Goal: Complete application form: Complete application form

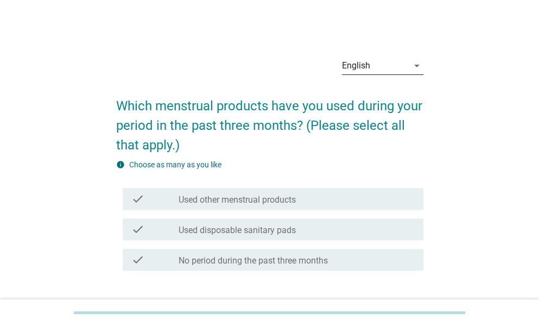
click at [406, 69] on div "English" at bounding box center [375, 65] width 66 height 17
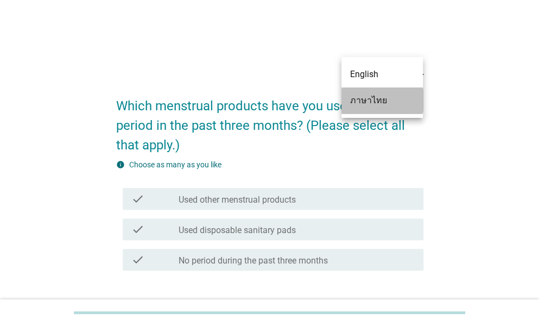
click at [396, 95] on div "ภาษาไทย" at bounding box center [382, 100] width 64 height 13
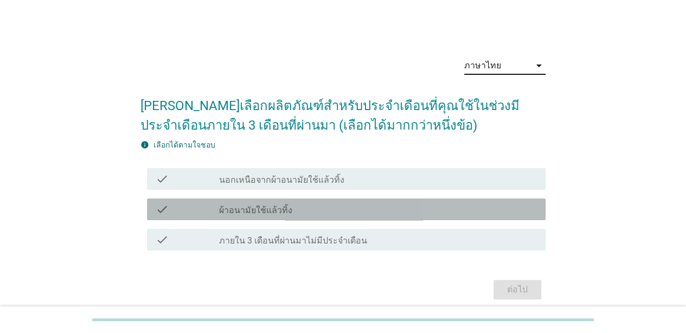
click at [272, 214] on label "ผ้าอนามัยใช้แล้วทิ้ง" at bounding box center [255, 210] width 73 height 11
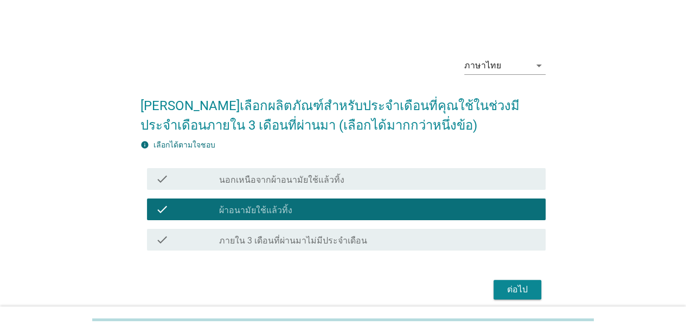
click at [522, 290] on div "ต่อไป" at bounding box center [518, 289] width 30 height 13
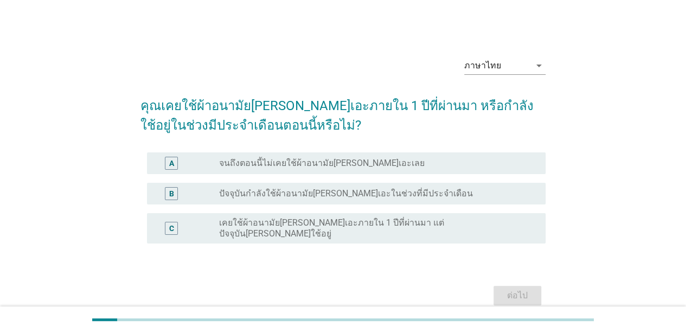
click at [325, 224] on label "เคยใช้ผ้าอนามัย[PERSON_NAME]เอะภายใน 1 ปีที่ผ่านมา แต่ปัจจุบัน[PERSON_NAME]ใช้อ…" at bounding box center [373, 229] width 309 height 22
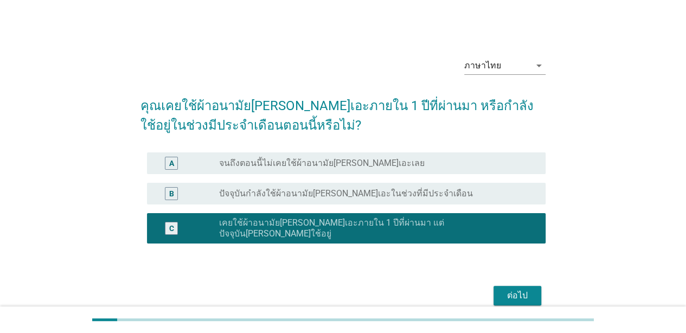
click at [514, 293] on div "ต่อไป" at bounding box center [518, 295] width 30 height 13
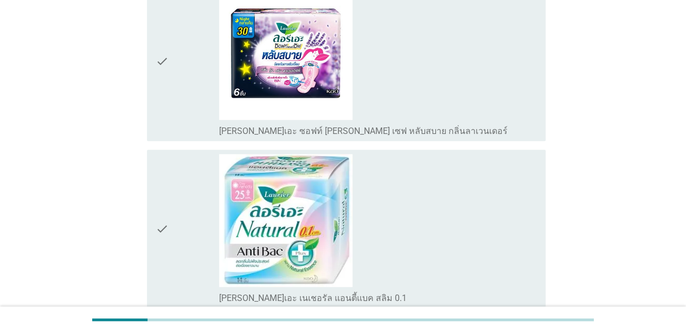
scroll to position [271, 0]
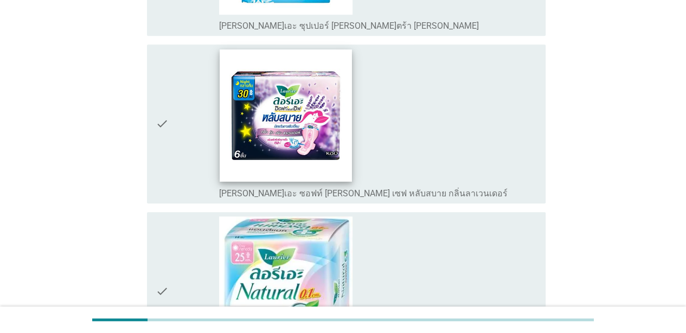
click at [283, 164] on img at bounding box center [286, 115] width 132 height 132
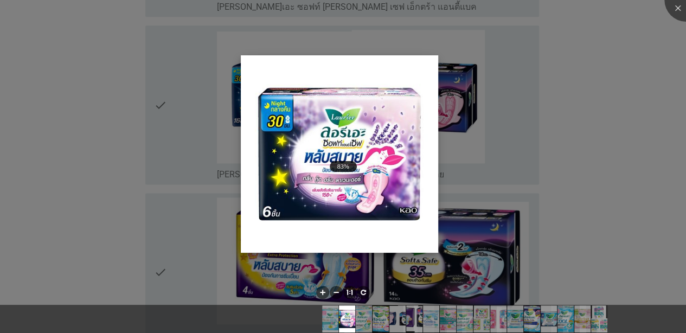
scroll to position [814, 0]
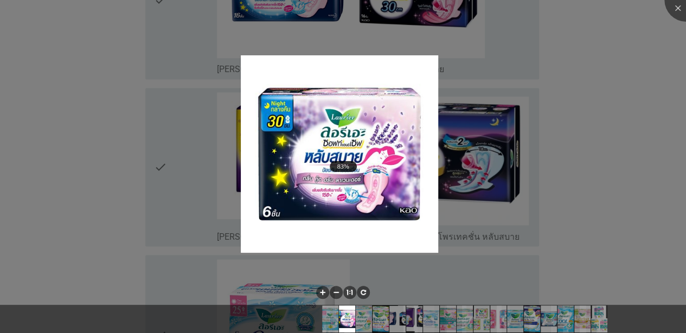
click at [538, 215] on div at bounding box center [343, 166] width 686 height 333
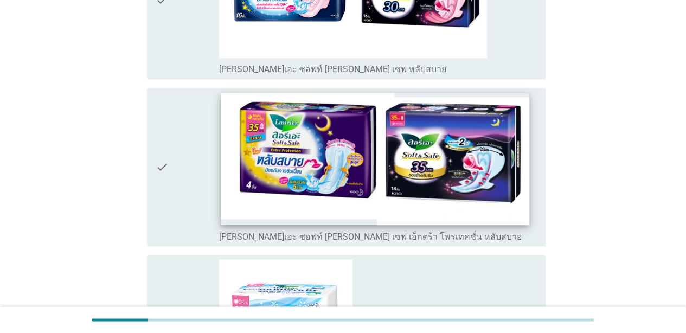
click at [405, 188] on img at bounding box center [375, 159] width 309 height 132
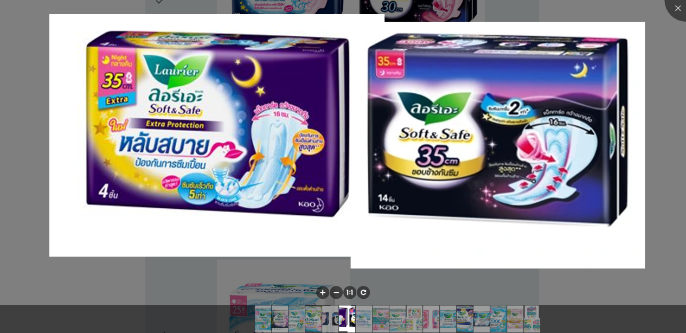
click at [538, 278] on div at bounding box center [343, 166] width 686 height 333
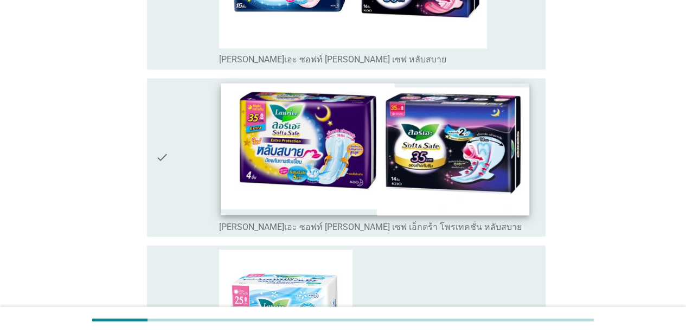
scroll to position [977, 0]
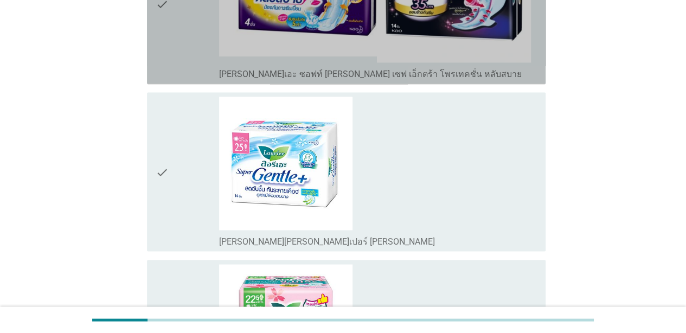
click at [174, 37] on div "check" at bounding box center [187, 4] width 63 height 150
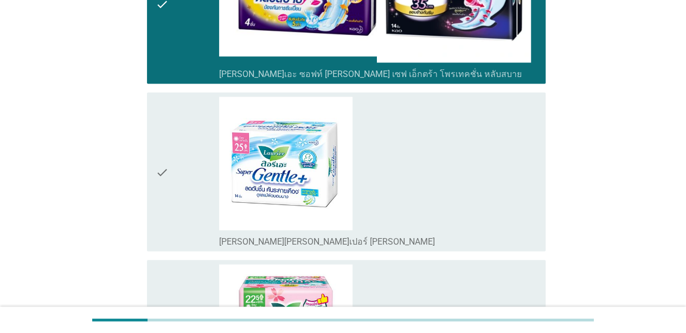
click at [169, 129] on div "check" at bounding box center [187, 172] width 63 height 150
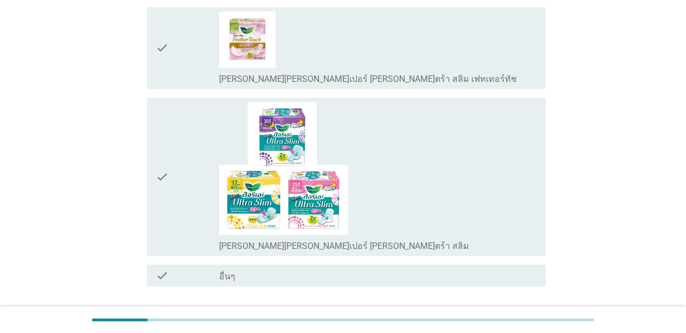
scroll to position [2489, 0]
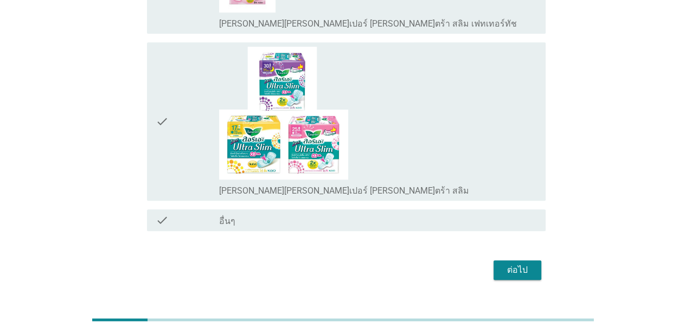
click at [505, 264] on div "ต่อไป" at bounding box center [518, 270] width 30 height 13
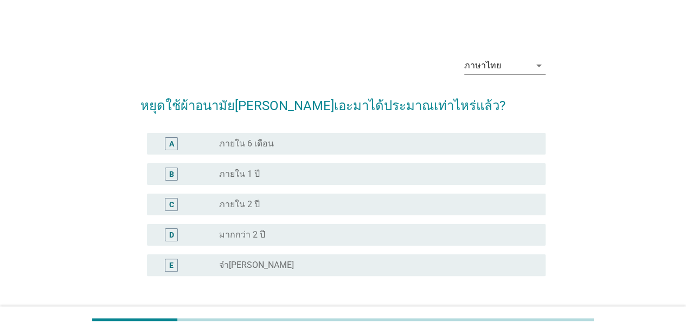
click at [294, 213] on div "C radio_button_unchecked ภายใน 2 ปี" at bounding box center [346, 205] width 399 height 22
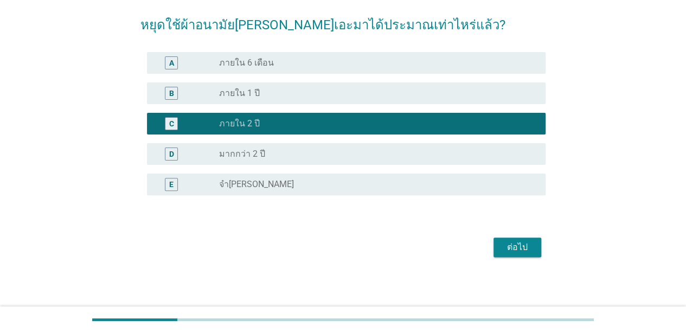
scroll to position [82, 0]
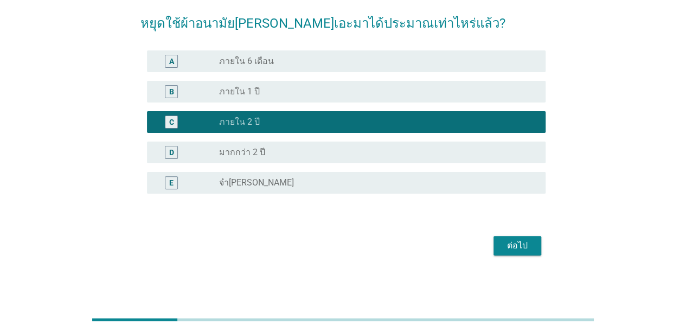
click at [518, 249] on div "ต่อไป" at bounding box center [518, 245] width 30 height 13
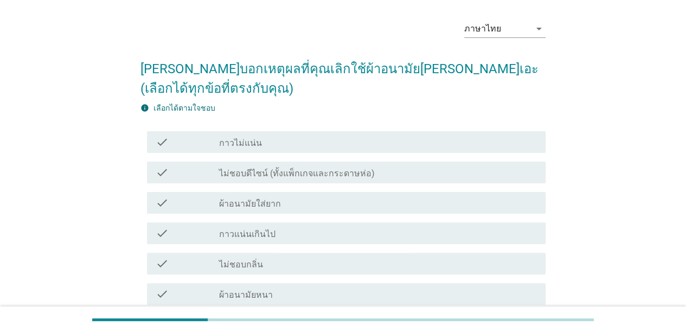
scroll to position [54, 0]
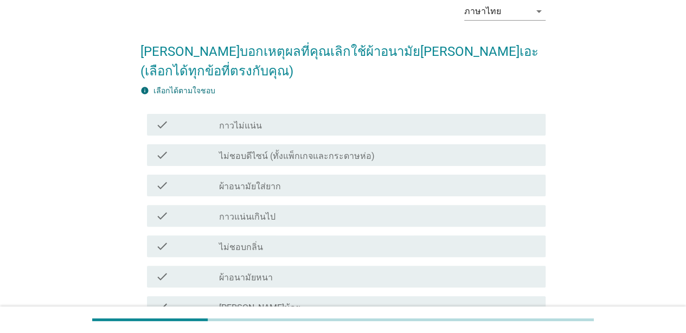
click at [283, 240] on div "check_box_outline_blank ไม่ชอบกลิ่น" at bounding box center [378, 246] width 318 height 13
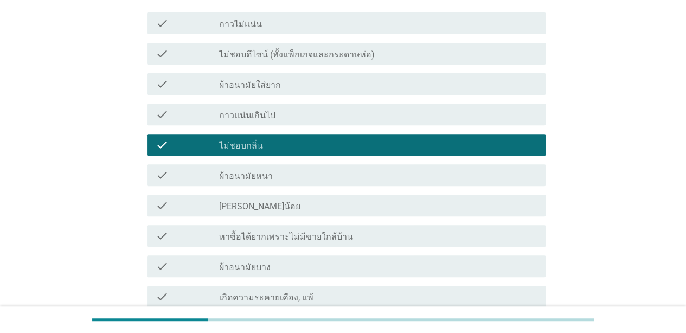
scroll to position [109, 0]
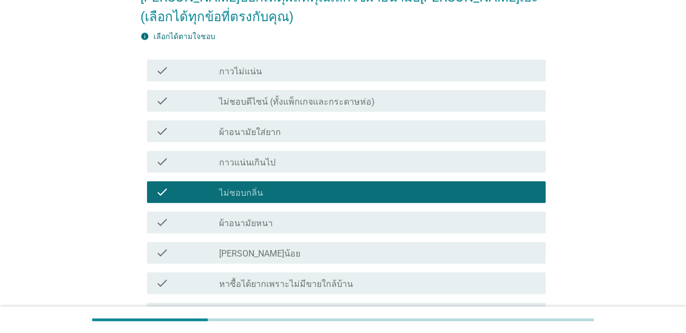
click at [297, 97] on label "ไม่ชอบดีไซน์ (ทั้งแพ็กเกจและกระดาษห่อ)" at bounding box center [297, 102] width 156 height 11
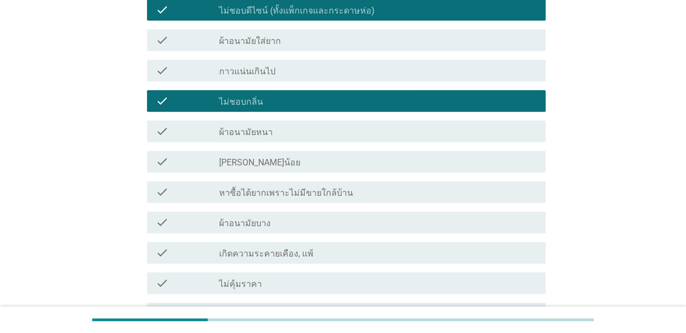
scroll to position [298, 0]
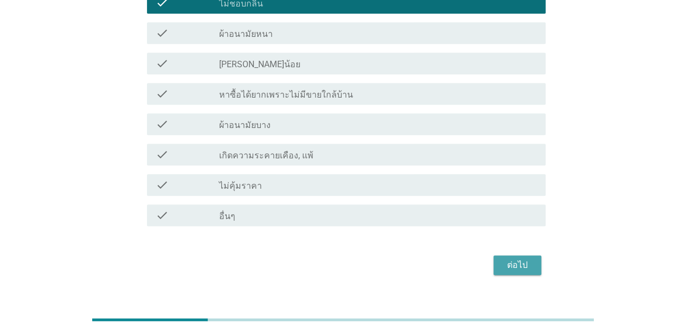
click at [529, 259] on div "ต่อไป" at bounding box center [518, 265] width 30 height 13
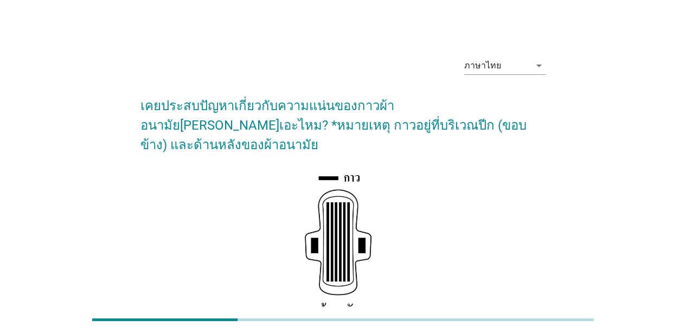
scroll to position [163, 0]
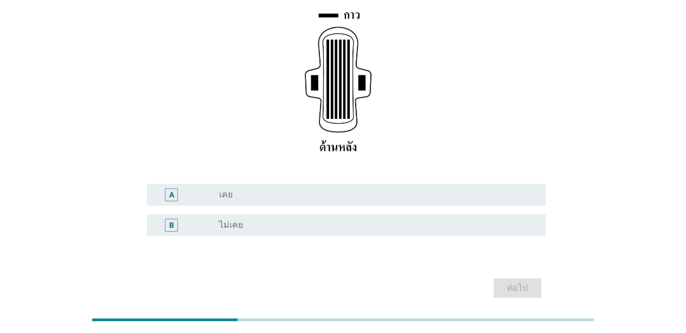
click at [377, 189] on div "radio_button_unchecked เคย" at bounding box center [373, 194] width 309 height 11
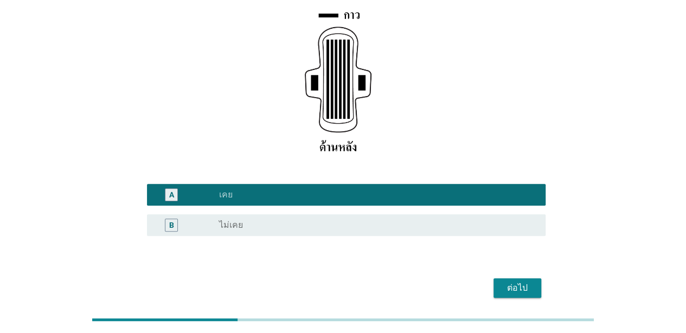
click at [508, 282] on div "ต่อไป" at bounding box center [518, 288] width 30 height 13
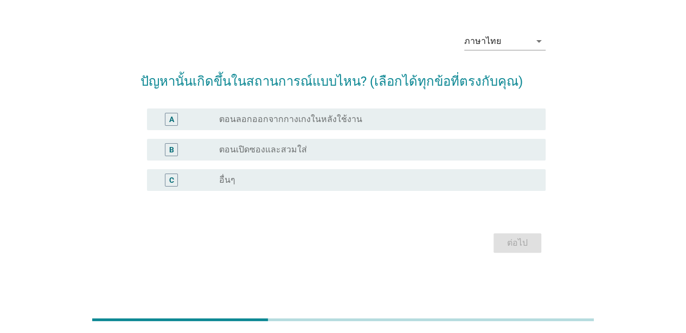
scroll to position [0, 0]
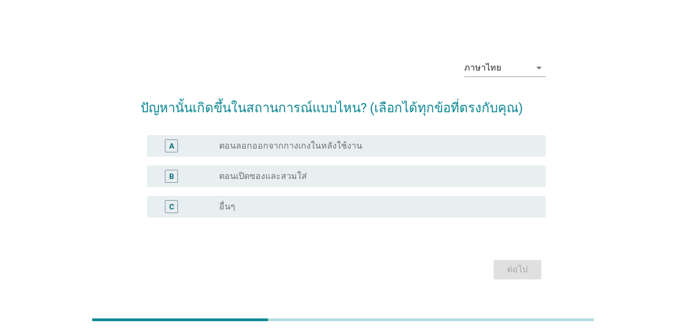
click at [322, 147] on label "ตอนลอกออกจากกางเกงในหลังใช้งาน" at bounding box center [290, 146] width 143 height 11
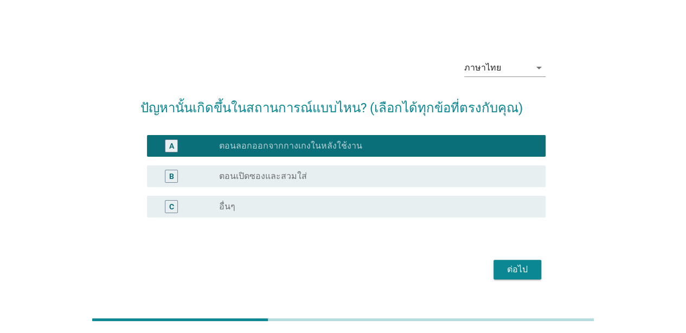
click at [512, 271] on div "ต่อไป" at bounding box center [518, 269] width 30 height 13
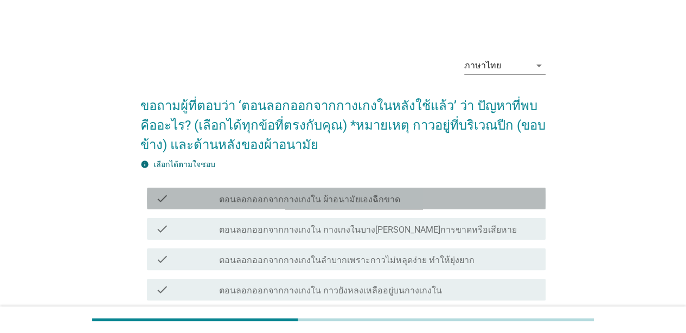
click at [327, 195] on label "ตอนลอกออกจากกางเกงใน ผ้าอนามัยเองฉีกขาด" at bounding box center [309, 199] width 181 height 11
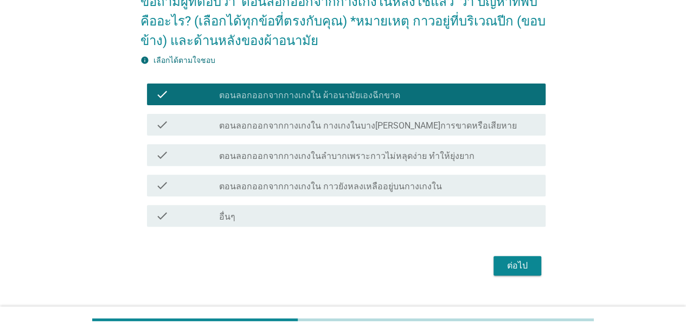
scroll to position [109, 0]
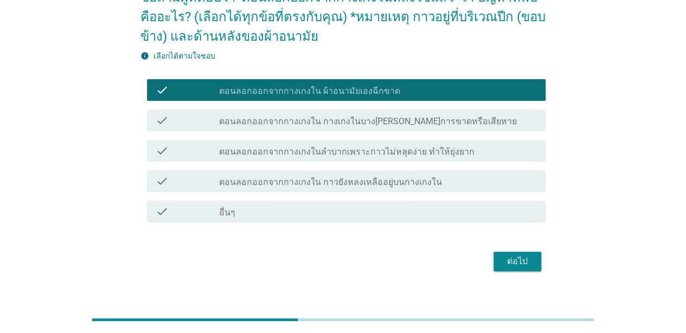
click at [333, 154] on label "ตอนลอกออกจากกางเกงในลำบากเพราะกาวไม่หลุดง่าย ทำให้ยุ่งยาก" at bounding box center [347, 152] width 256 height 11
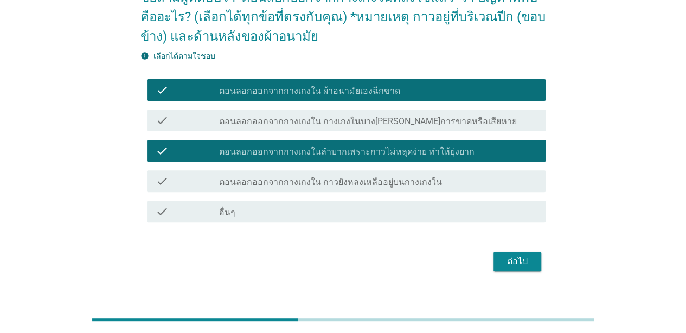
click at [338, 139] on div "check check_box ตอนลอกออกจากกางเกงในลำบากเพราะกาวไม่หลุดง่าย ทำให้ยุ่งยาก" at bounding box center [343, 151] width 405 height 30
click at [339, 147] on label "ตอนลอกออกจากกางเกงในลำบากเพราะกาวไม่หลุดง่าย ทำให้ยุ่งยาก" at bounding box center [347, 152] width 256 height 11
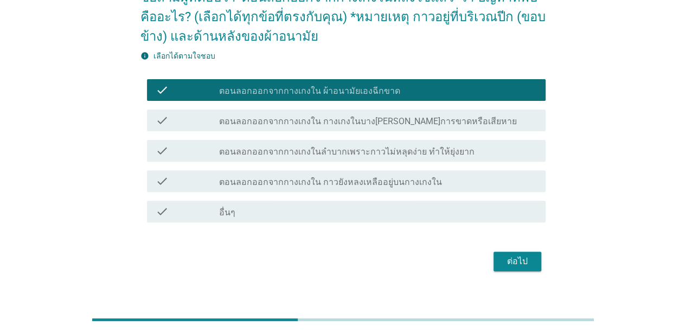
click at [513, 262] on div "ต่อไป" at bounding box center [518, 261] width 30 height 13
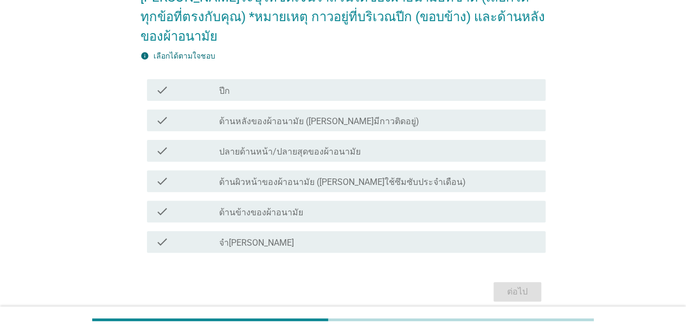
click at [321, 116] on label "ด้านหลังของผ้าอนามัย ([PERSON_NAME]มีกาวติดอยู่)" at bounding box center [319, 121] width 200 height 11
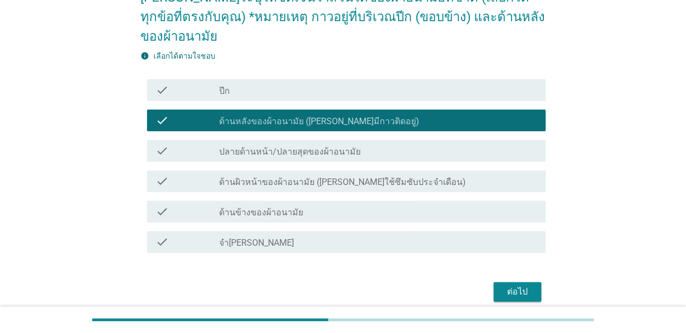
click at [371, 84] on div "check_box_outline_blank ปีก" at bounding box center [378, 90] width 318 height 13
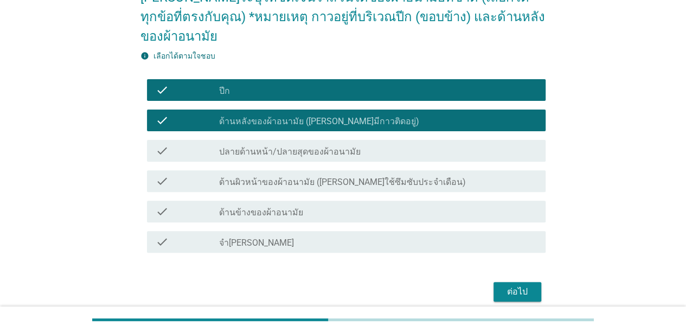
click at [505, 285] on div "ต่อไป" at bounding box center [518, 291] width 30 height 13
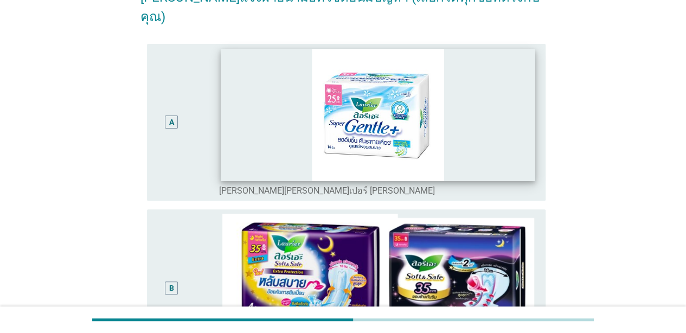
scroll to position [163, 0]
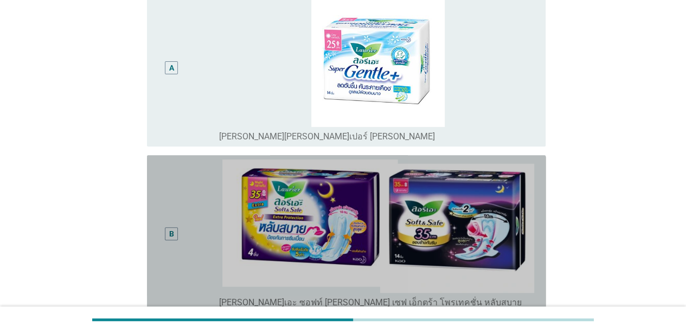
click at [195, 228] on div "B" at bounding box center [187, 234] width 63 height 149
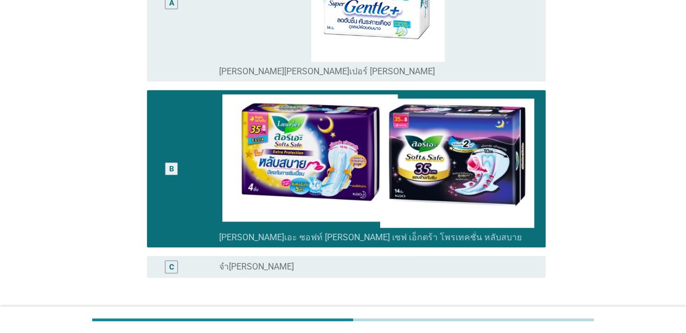
scroll to position [271, 0]
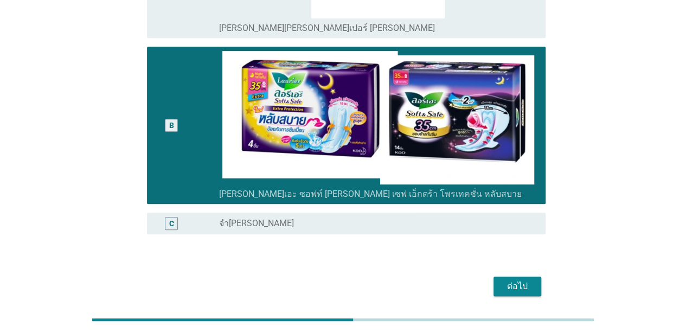
click at [538, 277] on button "ต่อไป" at bounding box center [518, 287] width 48 height 20
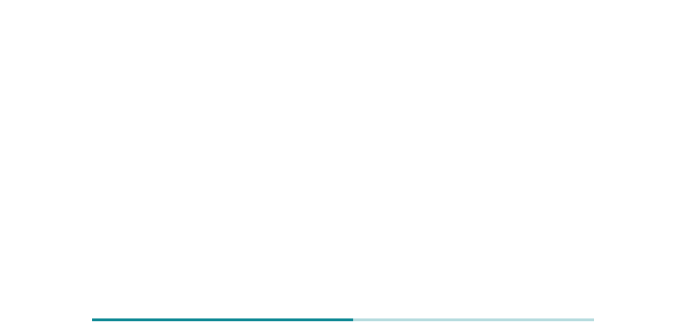
scroll to position [0, 0]
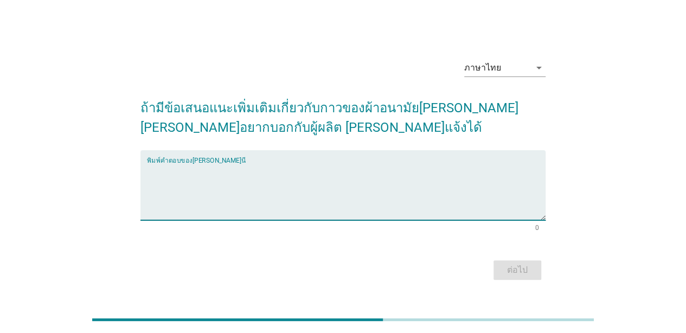
click at [418, 186] on textarea "พิมพ์คำตอบของคุณ ที่นี่" at bounding box center [346, 191] width 399 height 57
type textarea "ข"
type textarea "-"
click at [510, 262] on button "ต่อไป" at bounding box center [518, 270] width 48 height 20
